Goal: Information Seeking & Learning: Learn about a topic

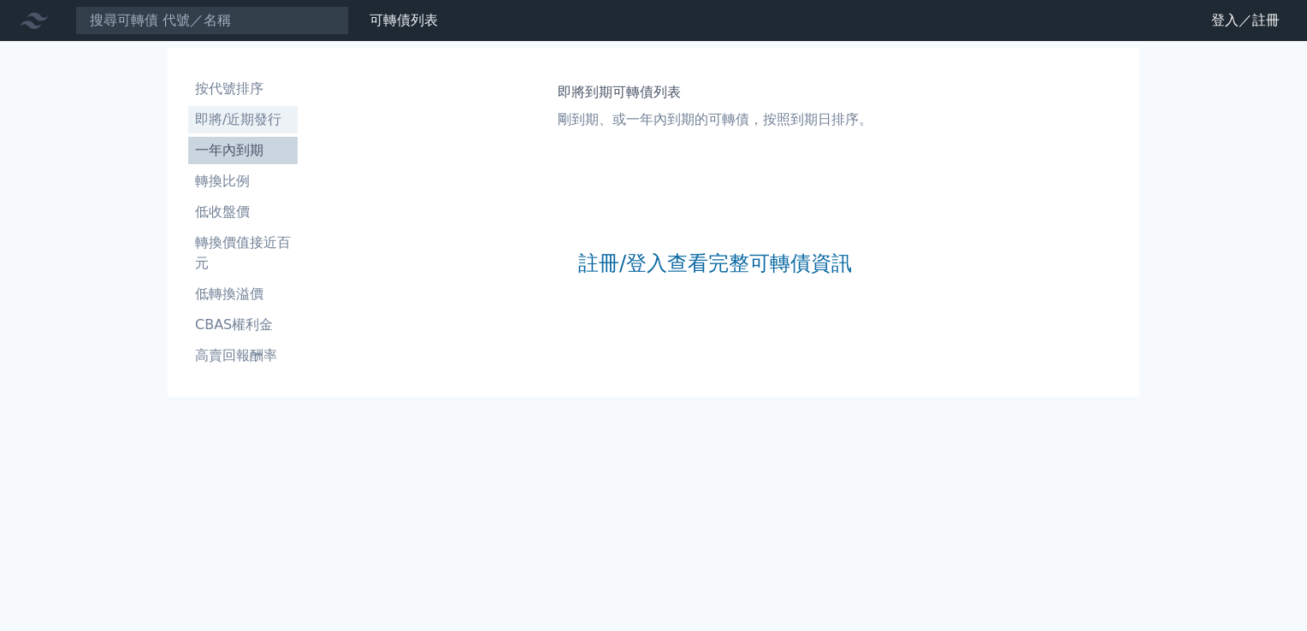
click at [252, 121] on li "即將/近期發行" at bounding box center [243, 120] width 110 height 21
click at [414, 21] on link "可轉債列表" at bounding box center [404, 20] width 68 height 16
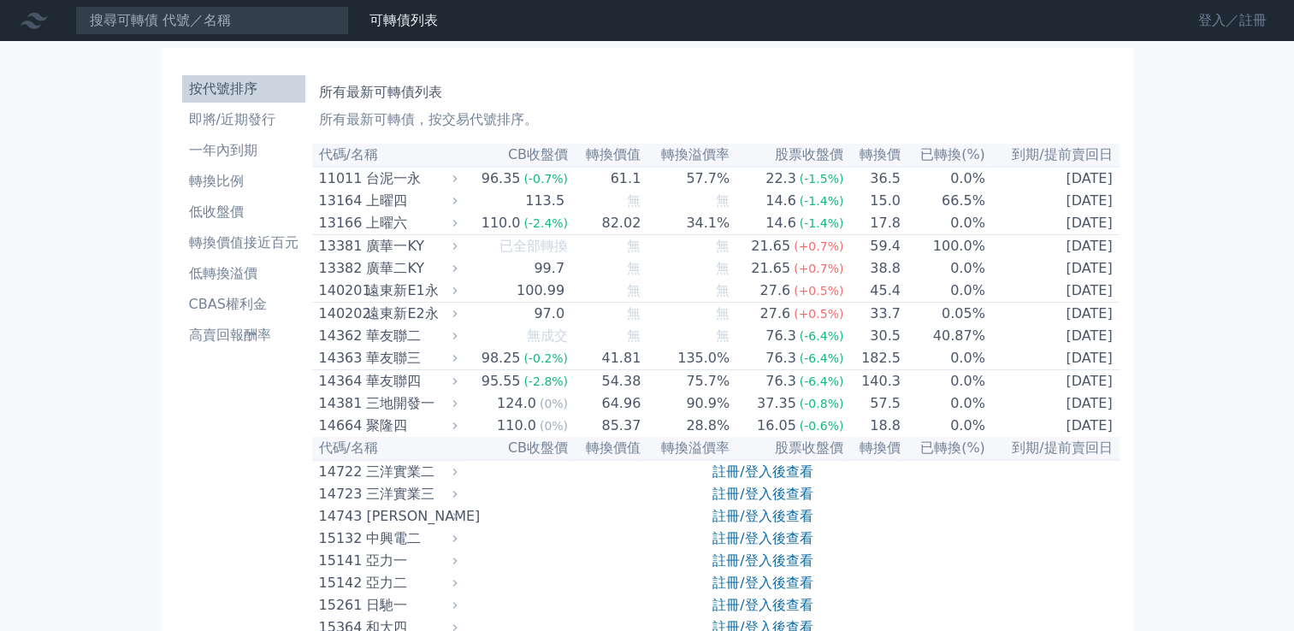
click at [1211, 20] on link "登入／註冊" at bounding box center [1233, 20] width 96 height 27
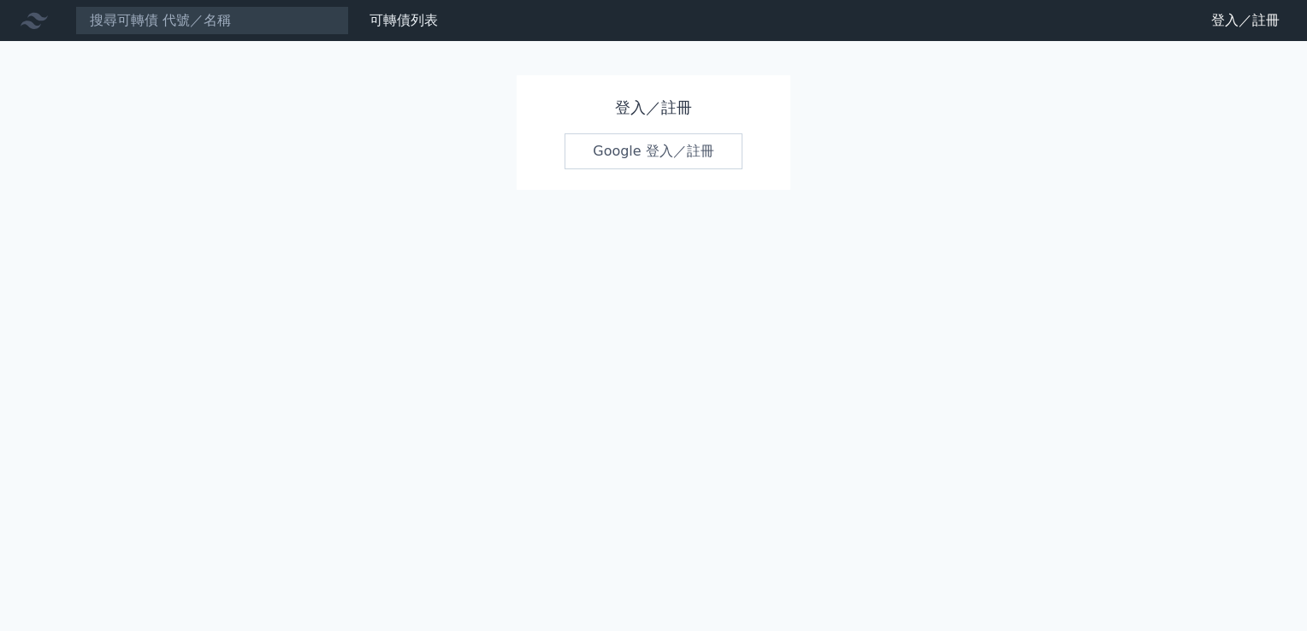
click at [635, 106] on h1 "登入／註冊" at bounding box center [654, 108] width 178 height 24
click at [614, 145] on link "Google 登入／註冊" at bounding box center [654, 151] width 178 height 36
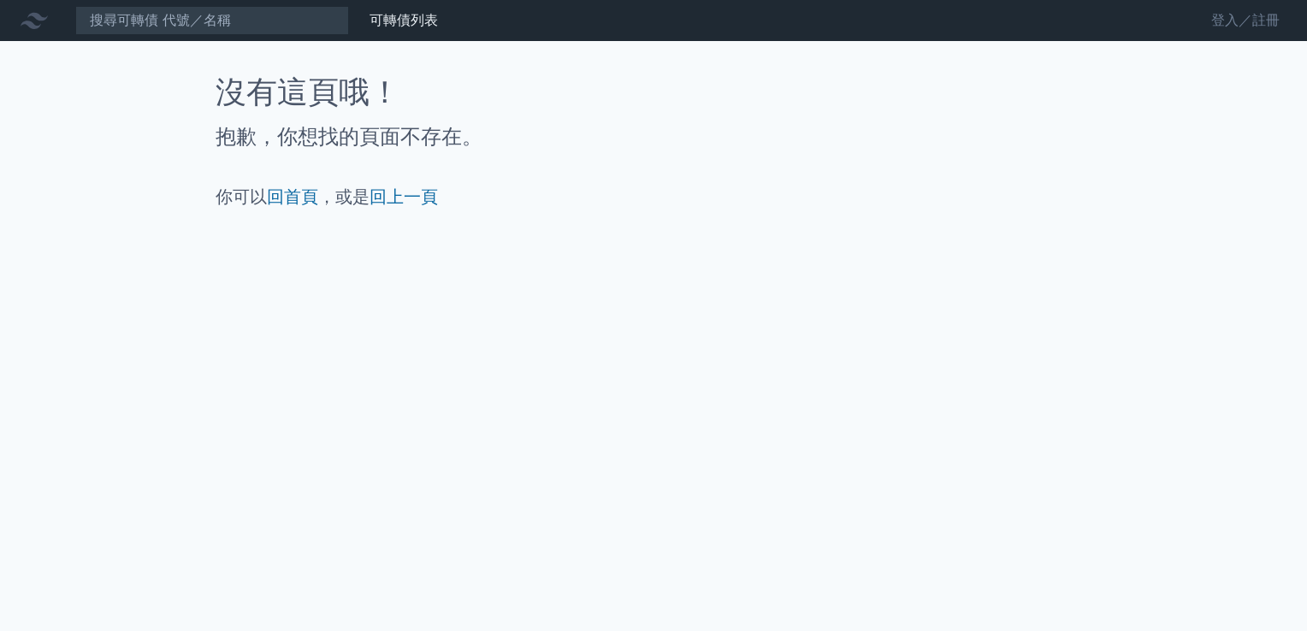
click at [1215, 18] on link "登入／註冊" at bounding box center [1246, 20] width 96 height 27
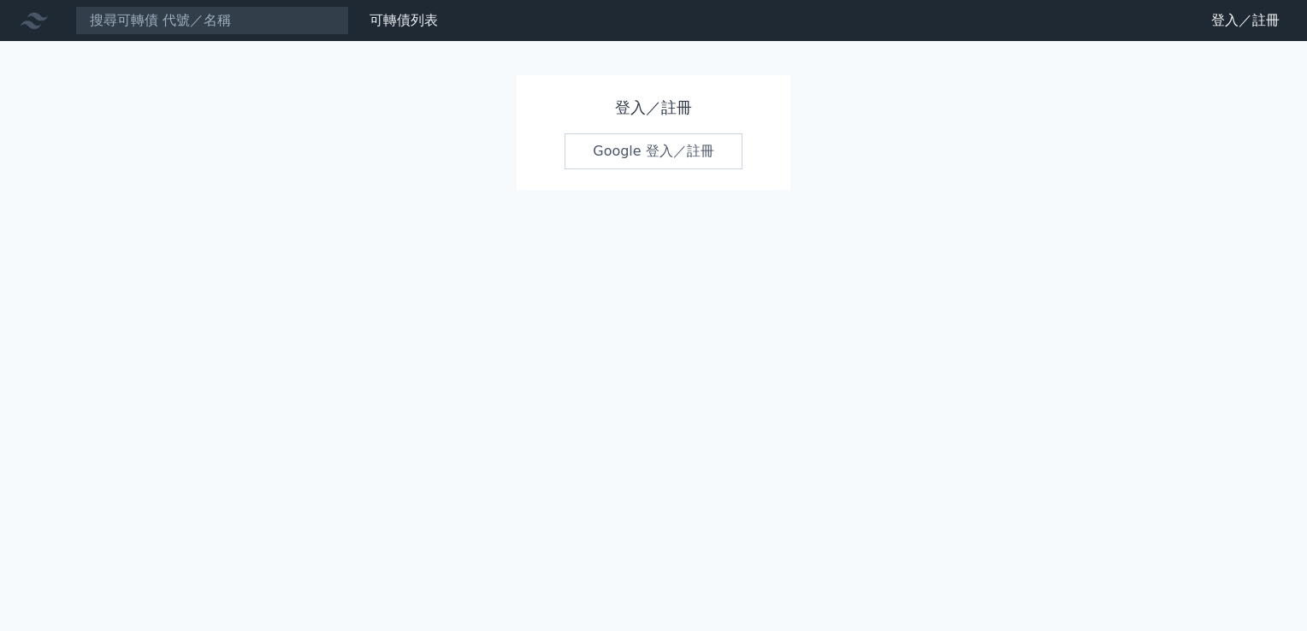
click at [659, 113] on h1 "登入／註冊" at bounding box center [654, 108] width 178 height 24
click at [628, 110] on h1 "登入／註冊" at bounding box center [654, 108] width 178 height 24
click at [632, 139] on link "Google 登入／註冊" at bounding box center [654, 151] width 178 height 36
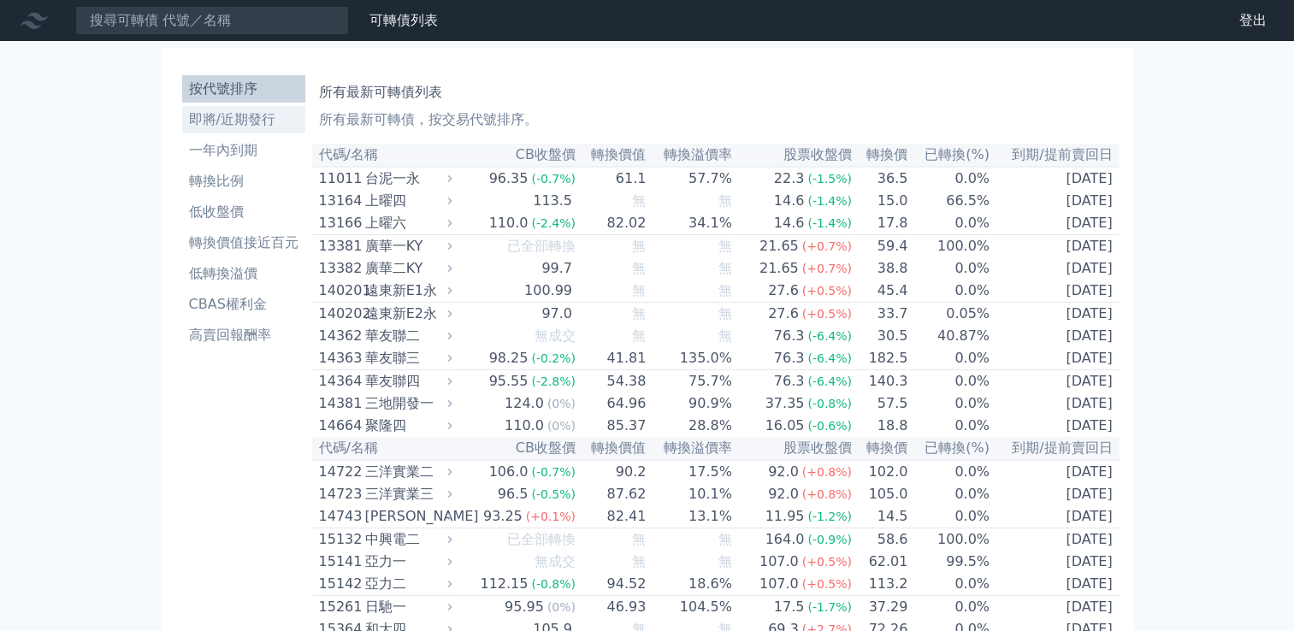
click at [244, 115] on li "即將/近期發行" at bounding box center [243, 120] width 123 height 21
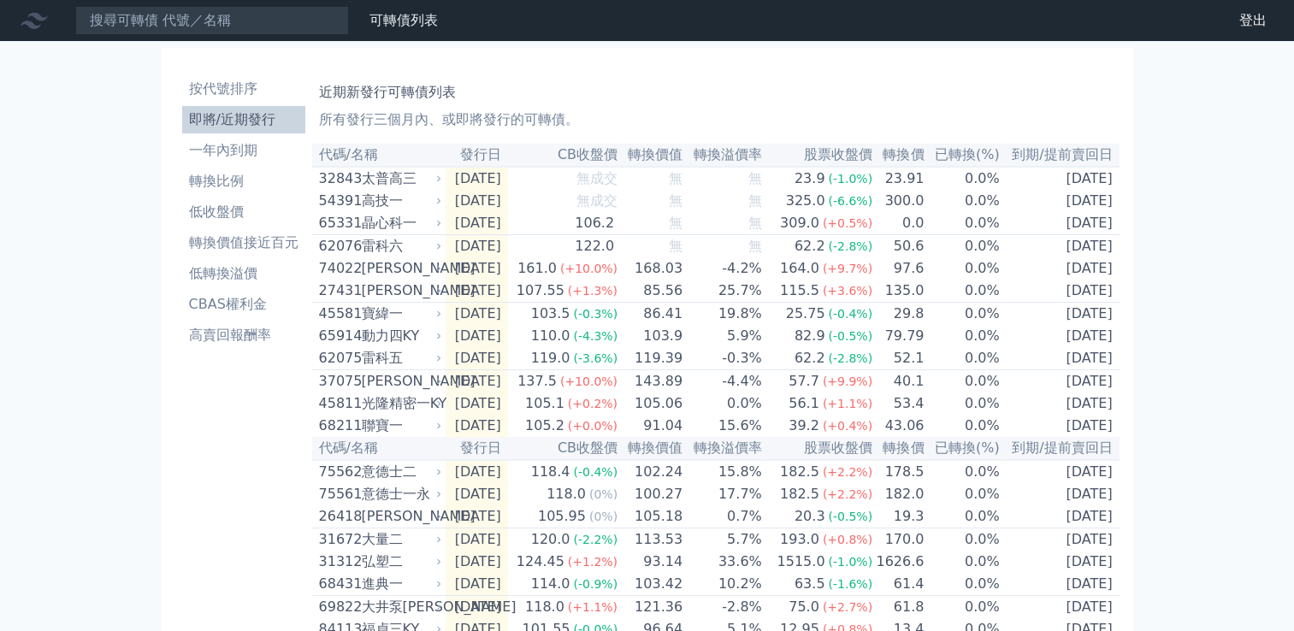
click at [0, 0] on link "財務數據" at bounding box center [0, 0] width 0 height 0
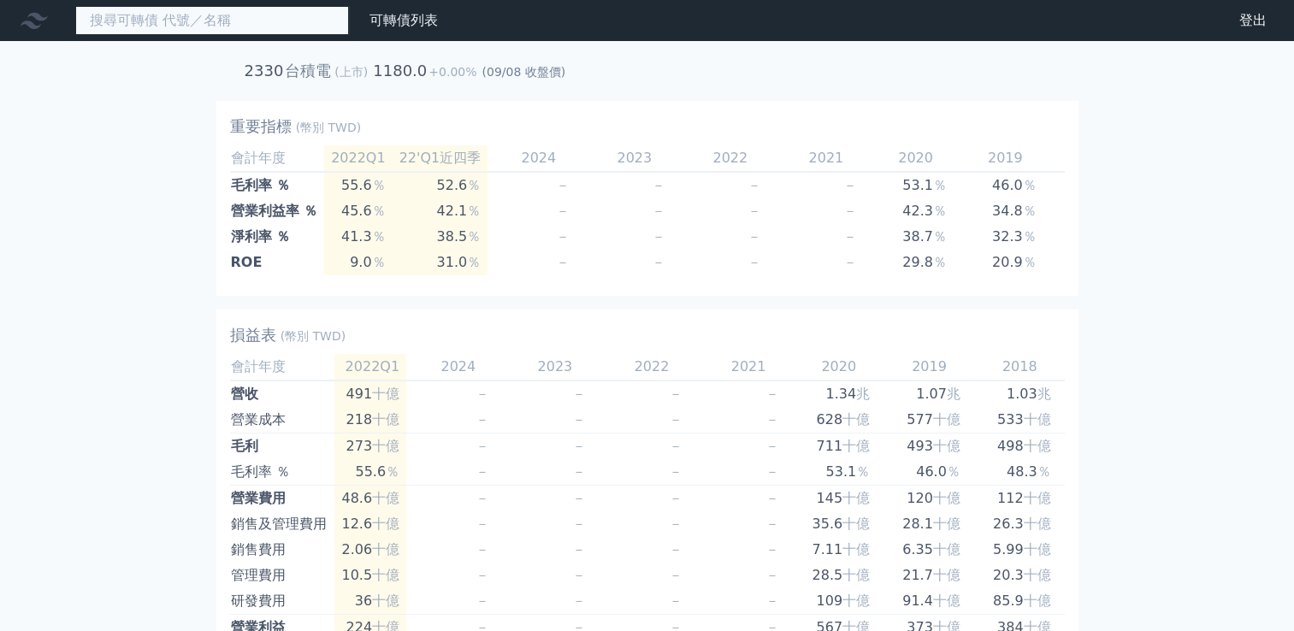
click at [250, 28] on input at bounding box center [212, 20] width 274 height 29
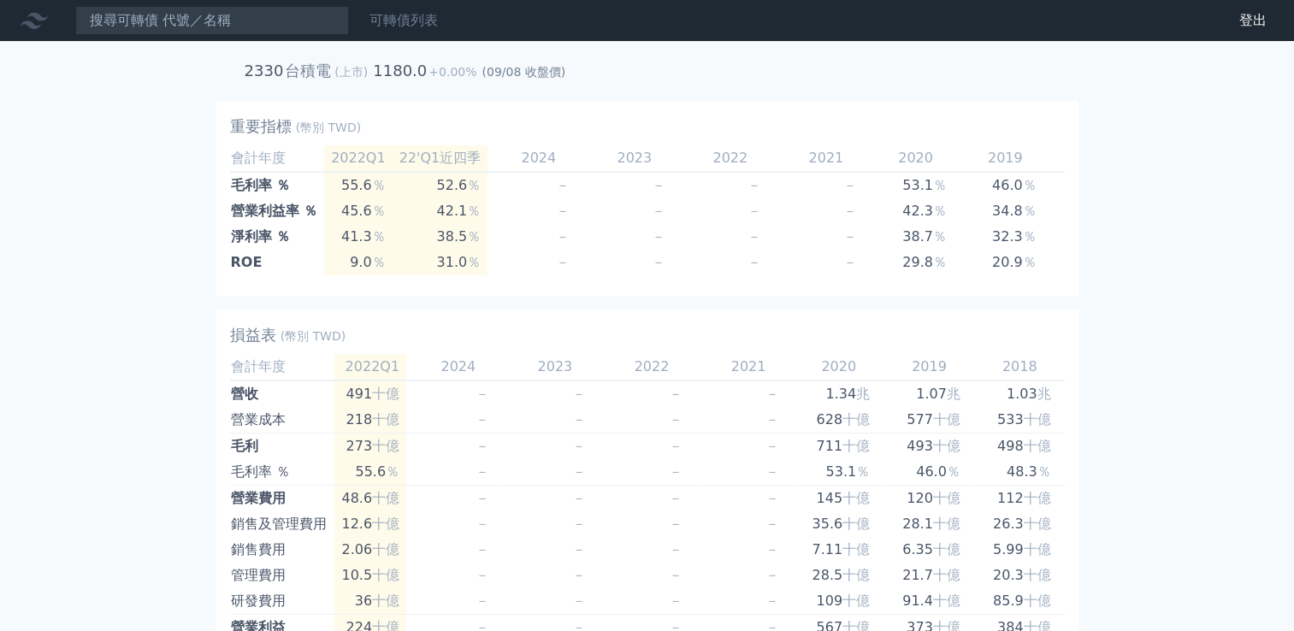
click at [414, 22] on link "可轉債列表" at bounding box center [404, 20] width 68 height 16
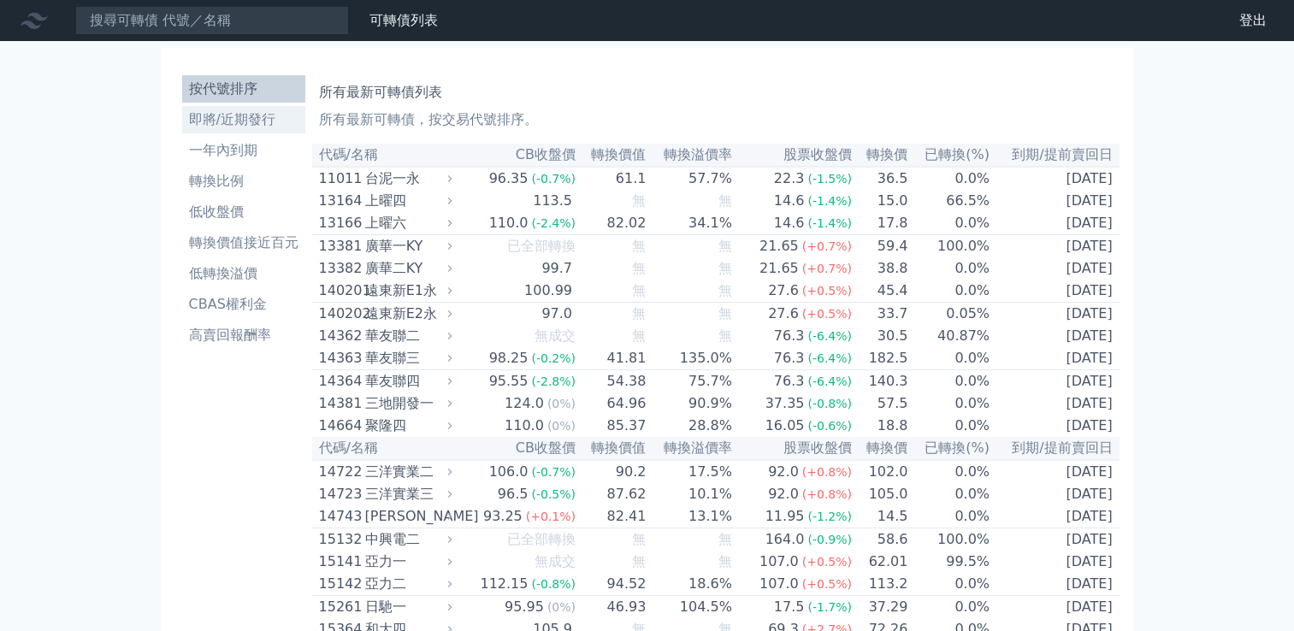
click at [244, 121] on li "即將/近期發行" at bounding box center [243, 120] width 123 height 21
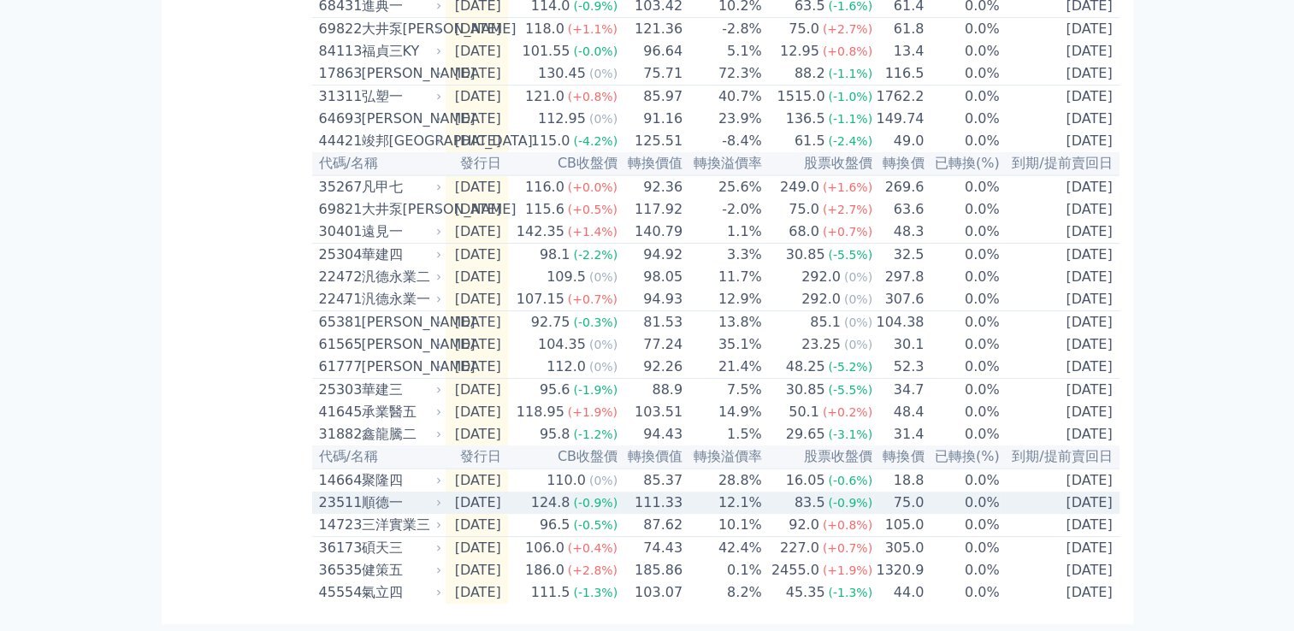
scroll to position [654, 0]
